Goal: Task Accomplishment & Management: Use online tool/utility

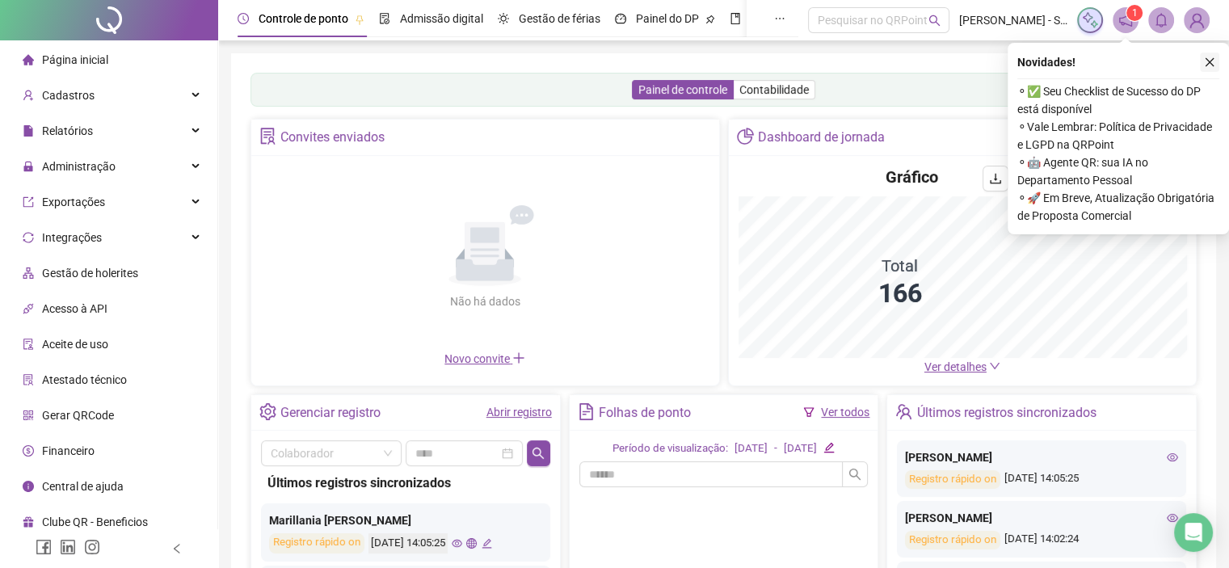
click at [1212, 61] on icon "close" at bounding box center [1209, 62] width 11 height 11
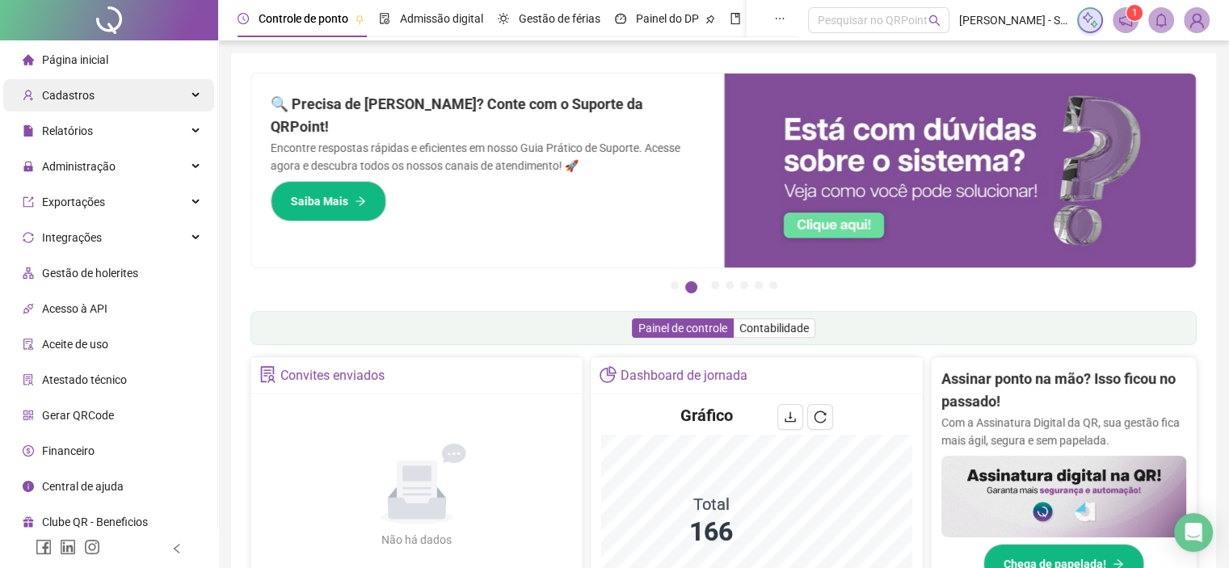
click at [191, 98] on div "Cadastros" at bounding box center [108, 95] width 211 height 32
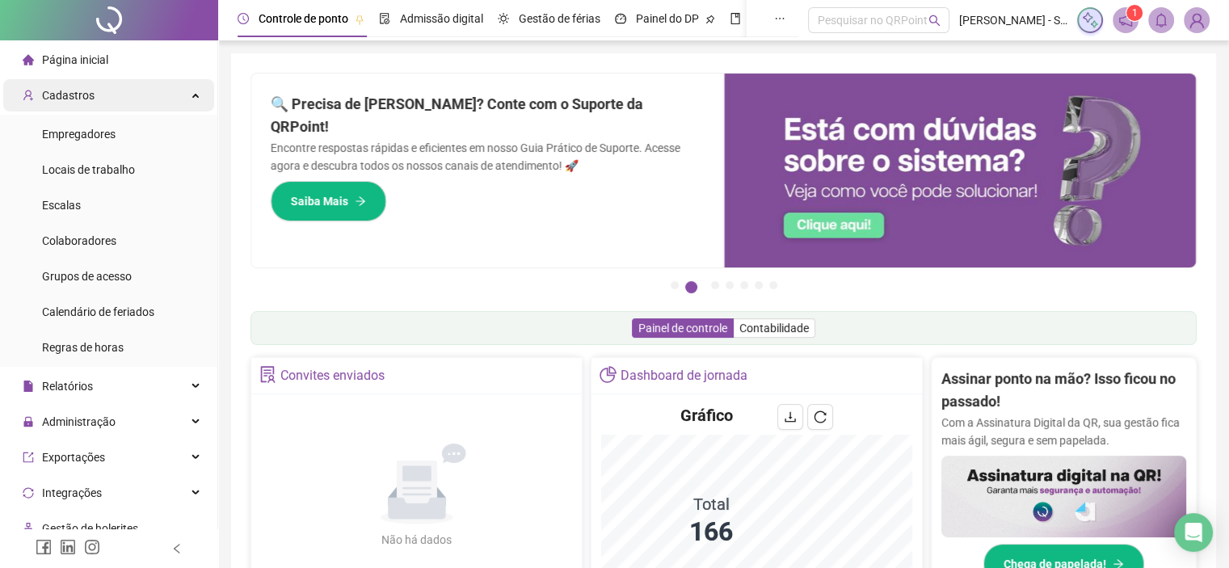
click at [191, 98] on div "Cadastros" at bounding box center [108, 95] width 211 height 32
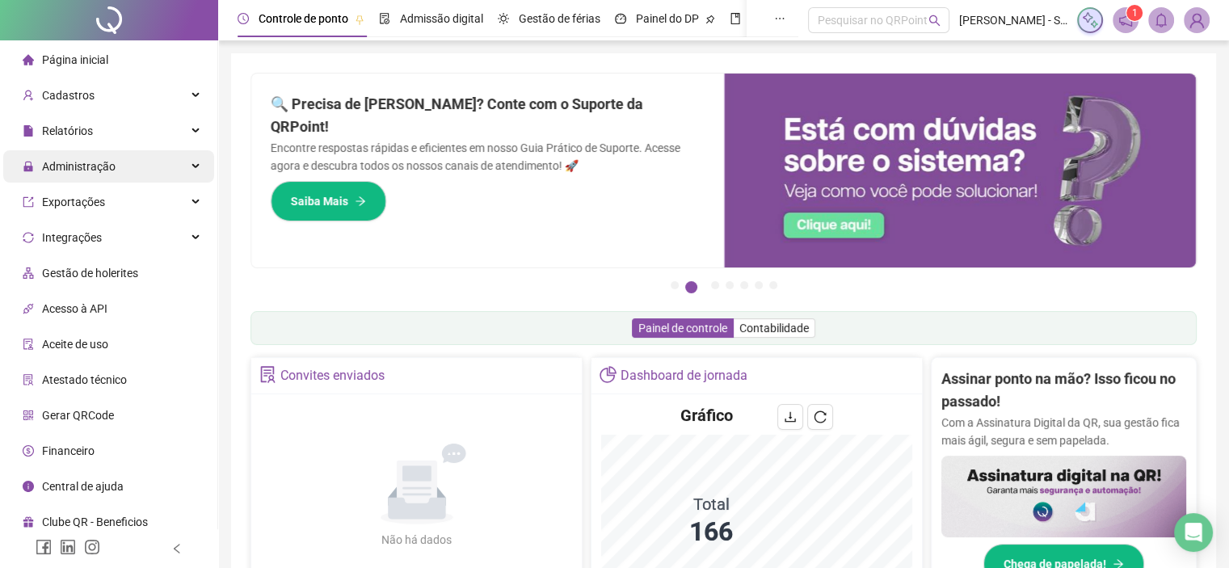
click at [200, 162] on div "Administração" at bounding box center [108, 166] width 211 height 32
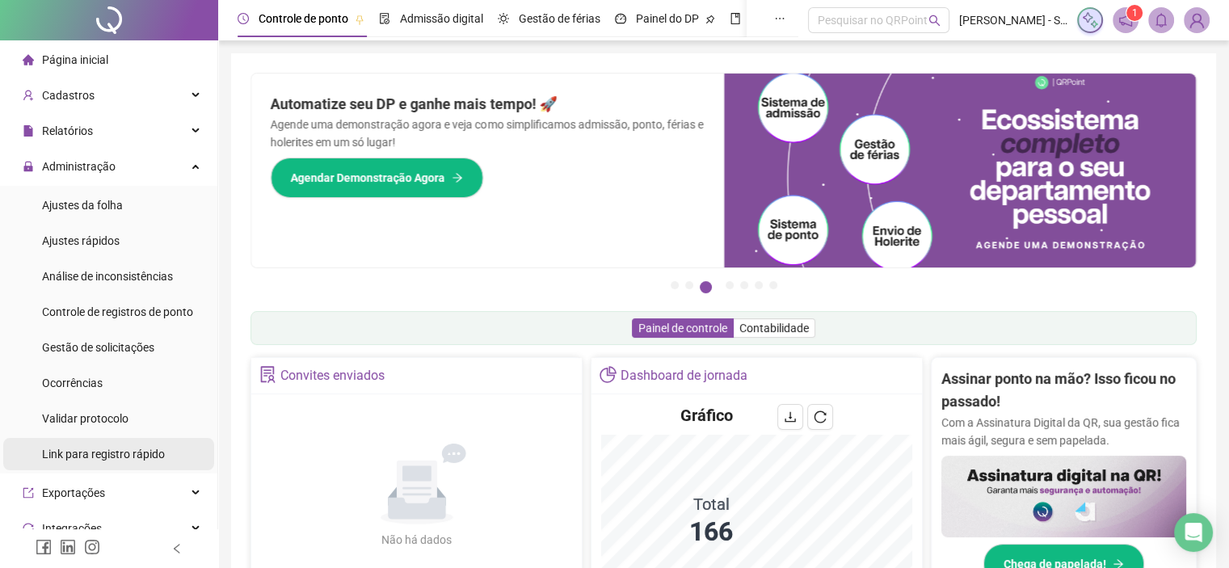
click at [142, 465] on div "Link para registro rápido" at bounding box center [103, 454] width 123 height 32
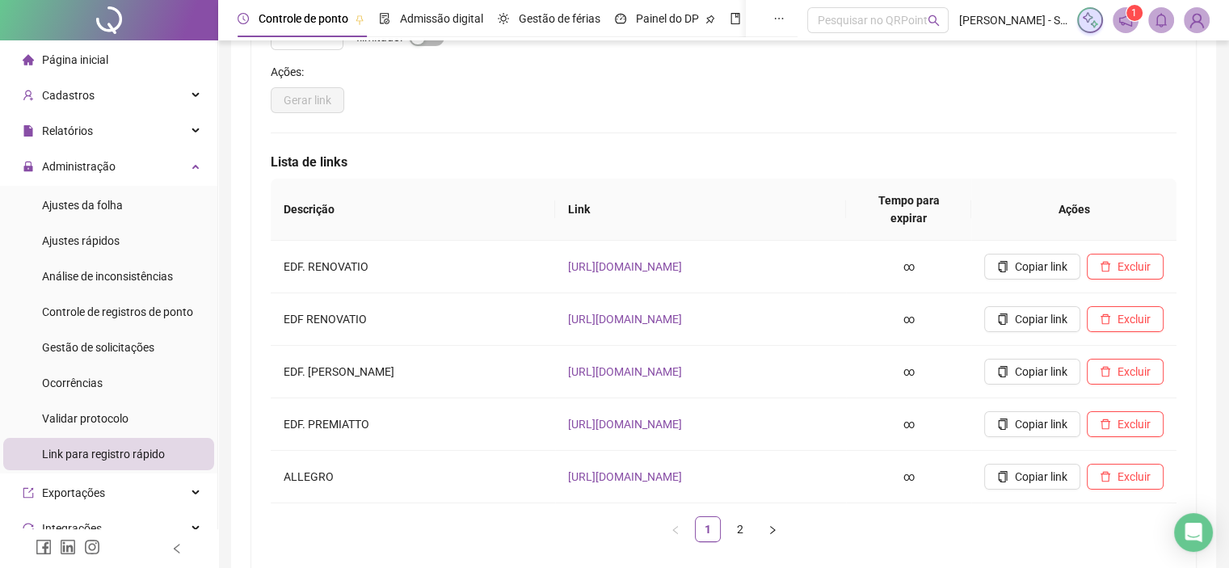
scroll to position [229, 0]
click at [831, 100] on div "Gerar link" at bounding box center [724, 97] width 906 height 26
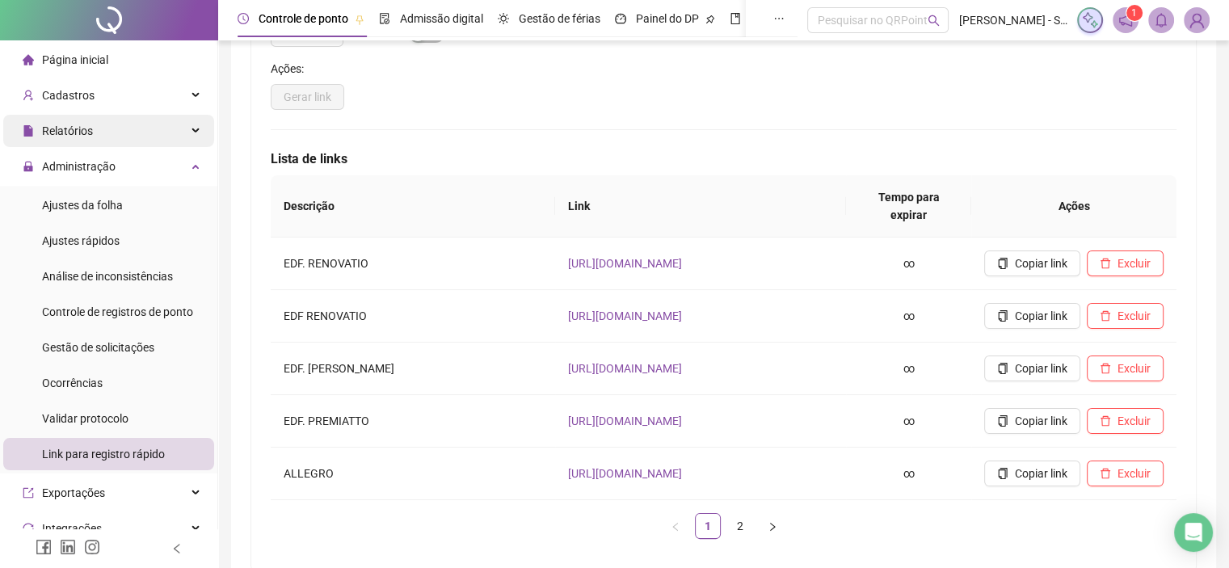
click at [182, 124] on div "Relatórios" at bounding box center [108, 131] width 211 height 32
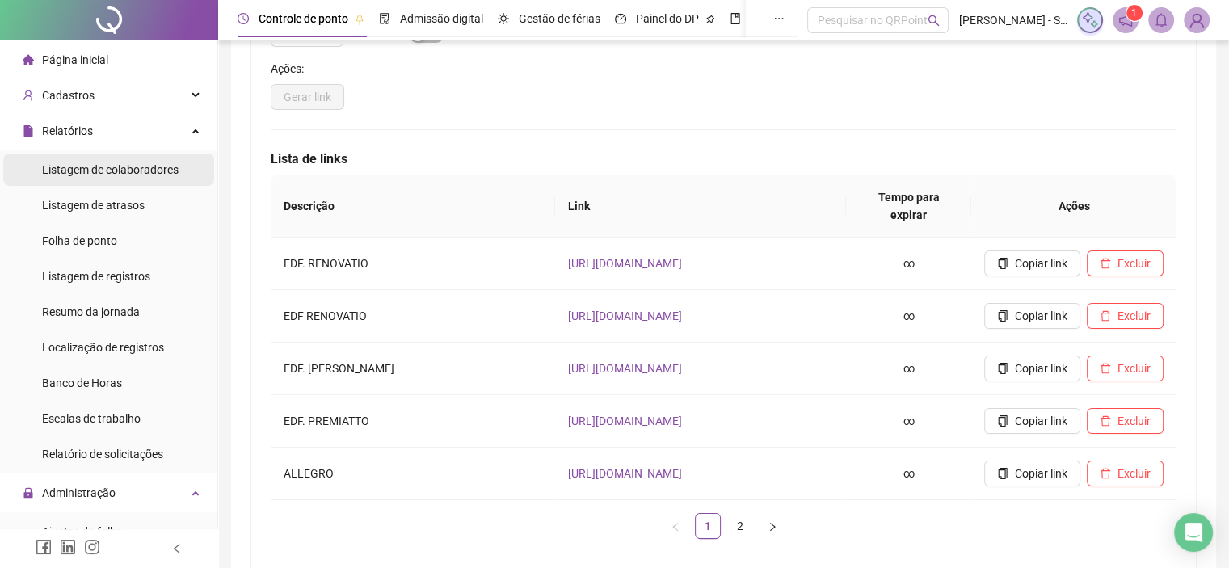
click at [143, 170] on span "Listagem de colaboradores" at bounding box center [110, 169] width 137 height 13
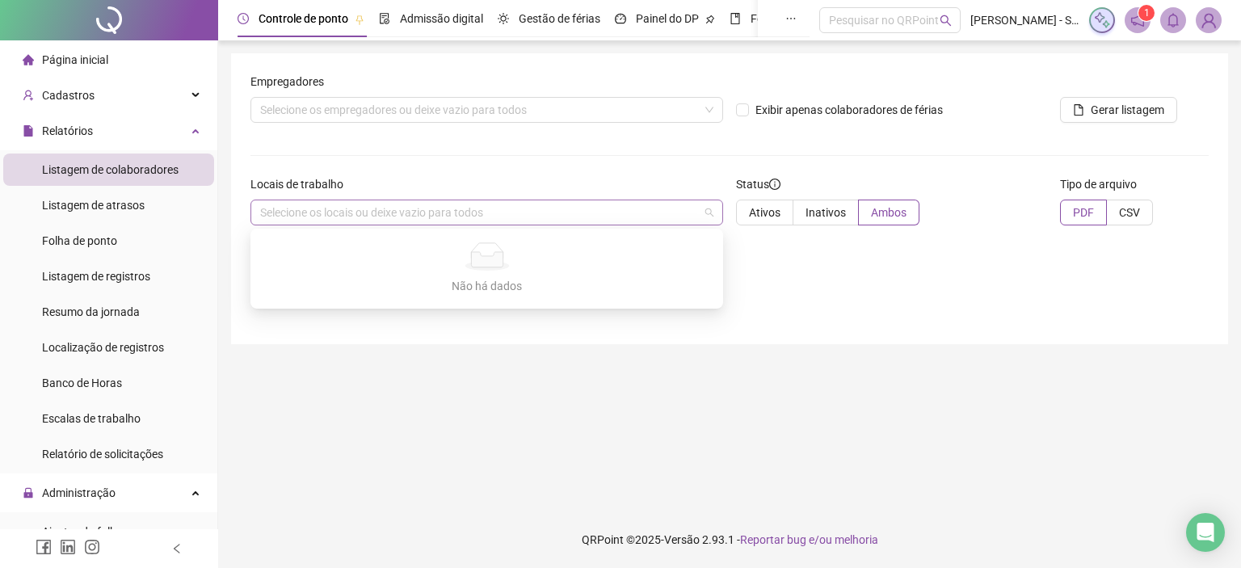
click at [688, 215] on div "Selecione os locais ou deixe vazio para todos" at bounding box center [486, 213] width 473 height 26
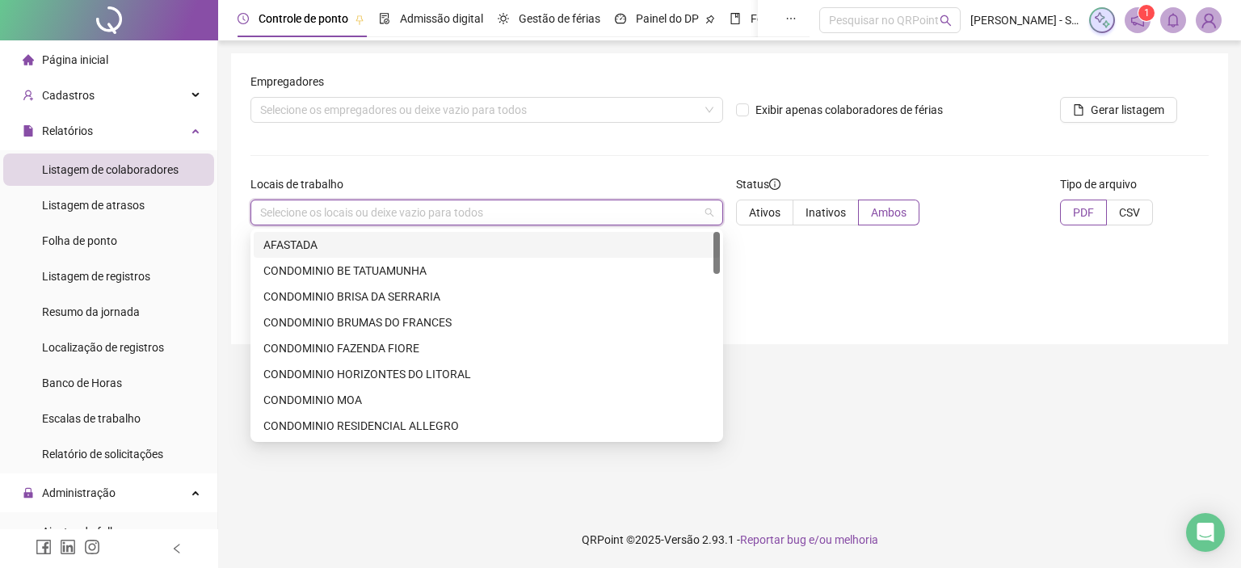
click at [405, 222] on div "Selecione os locais ou deixe vazio para todos" at bounding box center [486, 213] width 473 height 26
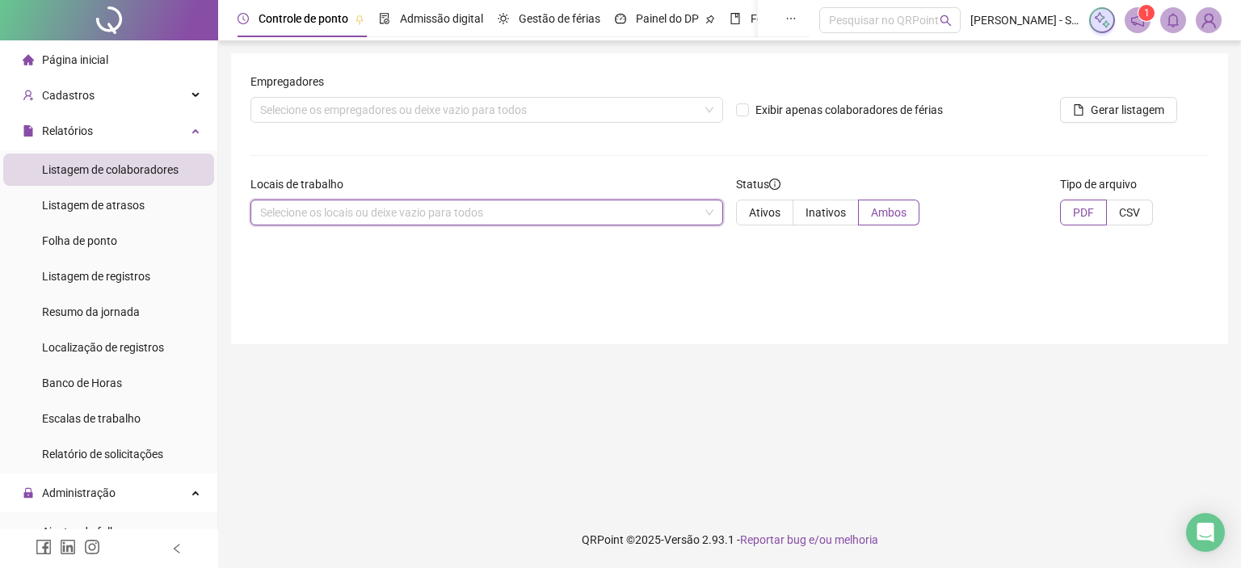
click at [705, 212] on div "Selecione os locais ou deixe vazio para todos" at bounding box center [486, 213] width 473 height 26
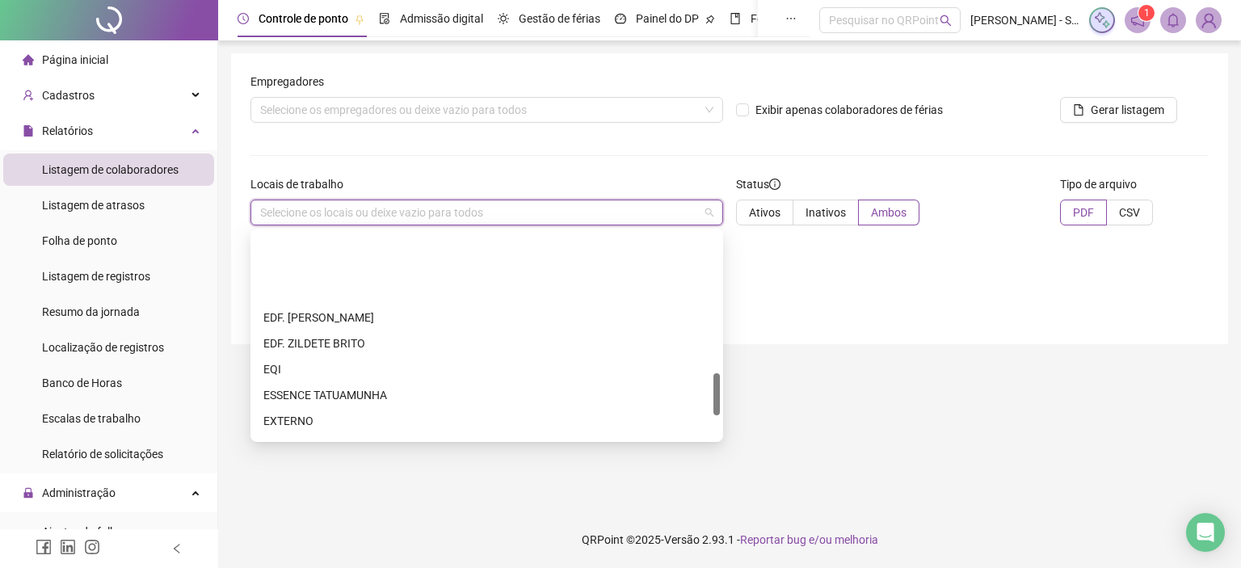
scroll to position [801, 0]
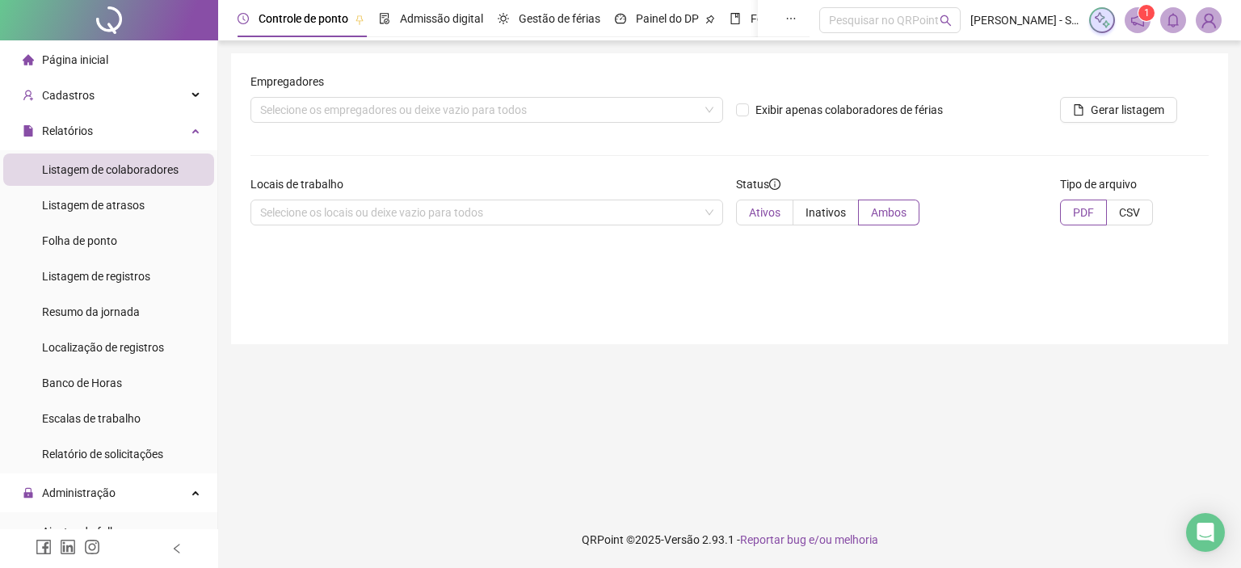
click at [763, 219] on span "Ativos" at bounding box center [765, 212] width 32 height 13
click at [766, 280] on div "Empregadores Selecione os empregadores ou deixe vazio para todos Exibir apenas …" at bounding box center [729, 198] width 997 height 291
click at [894, 211] on span "Ambos" at bounding box center [889, 212] width 36 height 13
click at [759, 211] on span "Ativos" at bounding box center [765, 212] width 32 height 13
click at [1134, 213] on span "CSV" at bounding box center [1129, 212] width 21 height 13
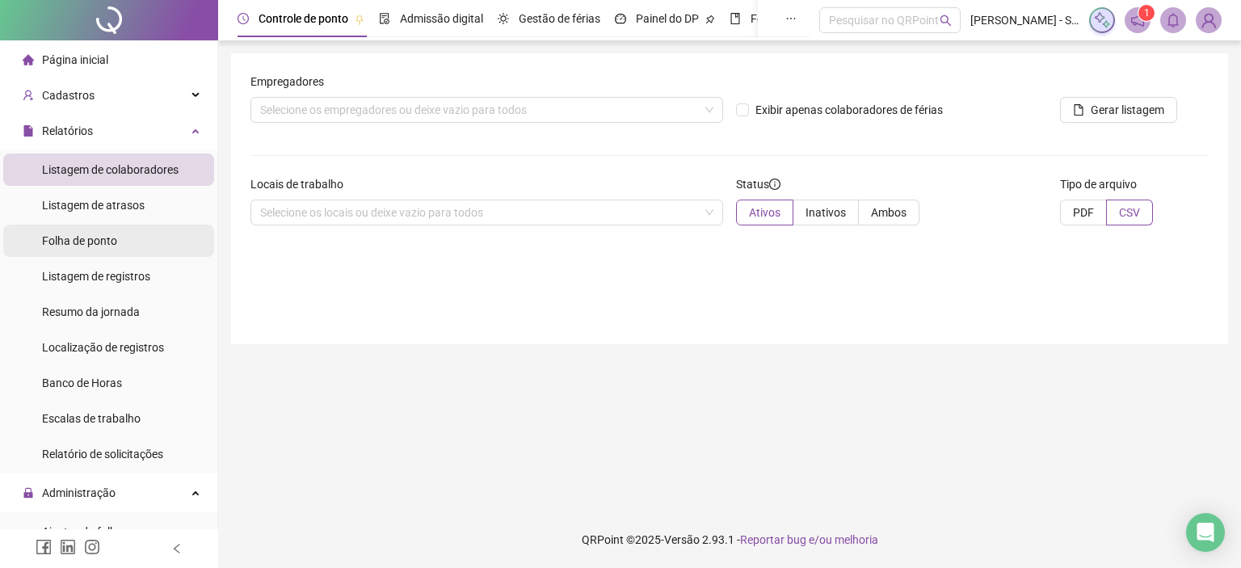
click at [98, 251] on div "Folha de ponto" at bounding box center [79, 241] width 75 height 32
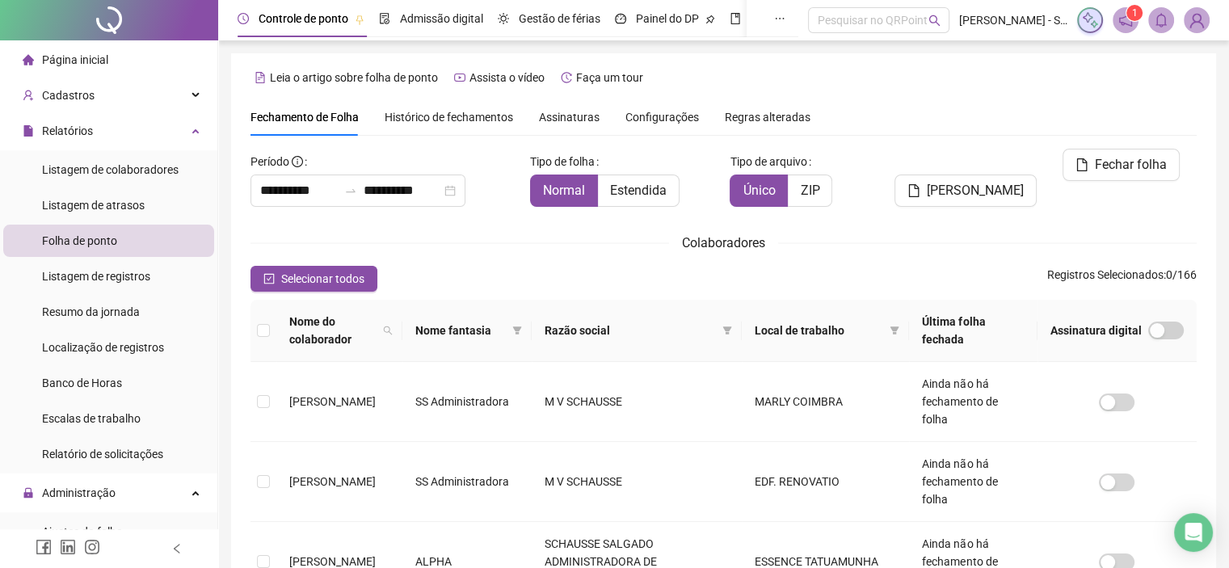
click at [86, 53] on span "Página inicial" at bounding box center [75, 59] width 66 height 13
